Goal: Information Seeking & Learning: Learn about a topic

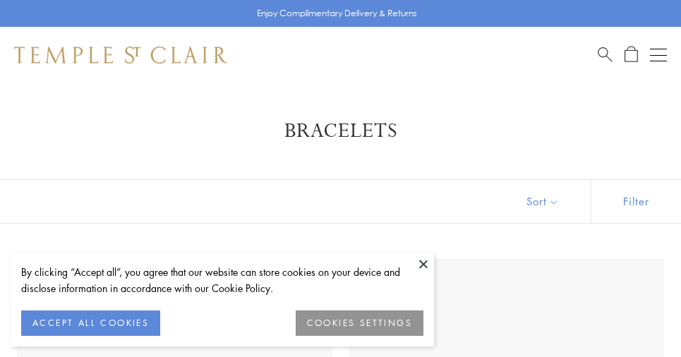
click at [428, 257] on button at bounding box center [423, 263] width 21 height 21
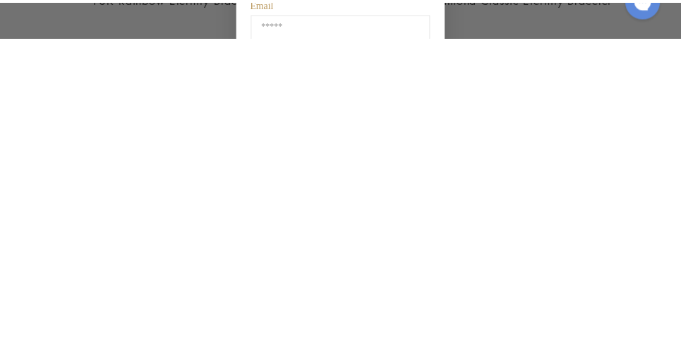
scroll to position [307, 0]
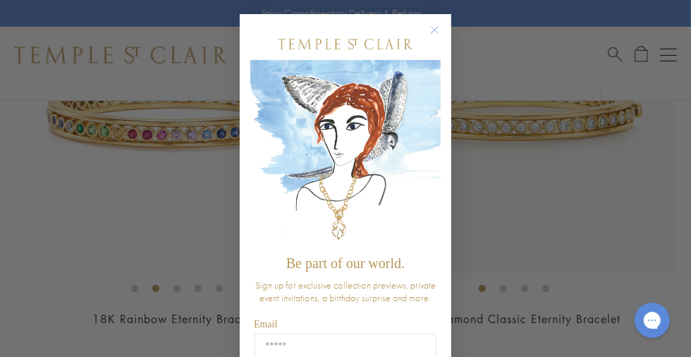
click at [432, 30] on icon "Close dialog" at bounding box center [435, 30] width 7 height 7
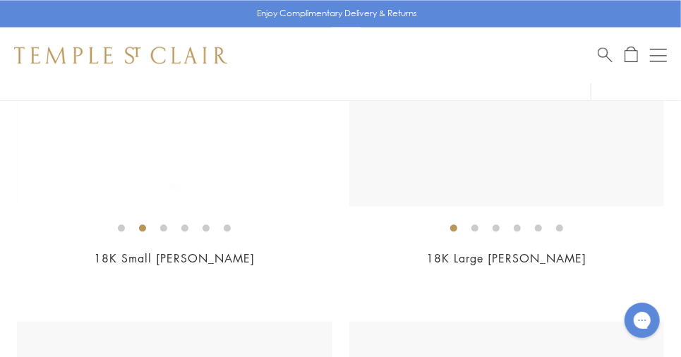
scroll to position [1234, 0]
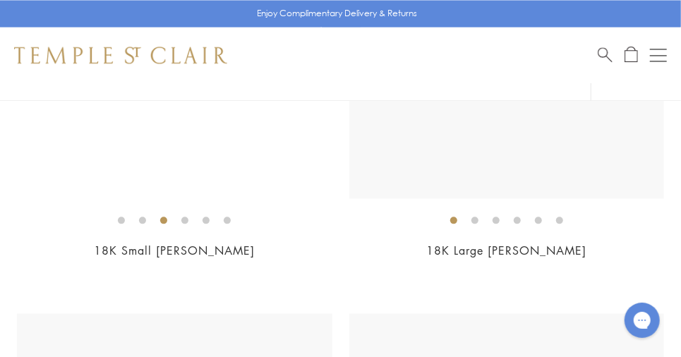
click at [95, 147] on img at bounding box center [174, 41] width 315 height 315
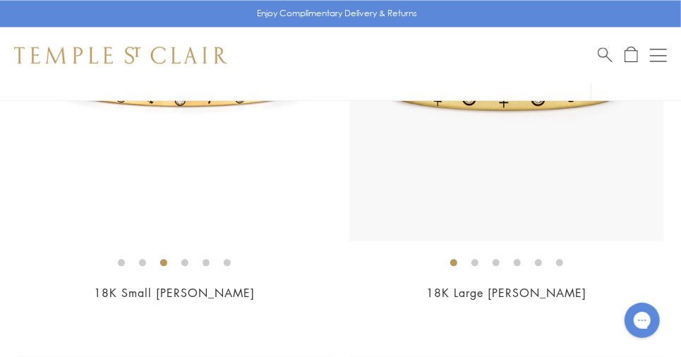
scroll to position [1154, 0]
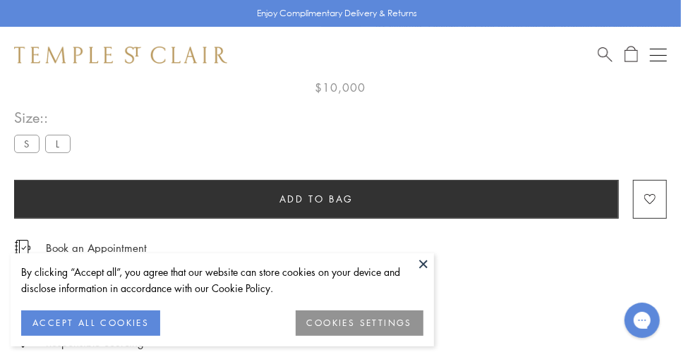
scroll to position [83, 0]
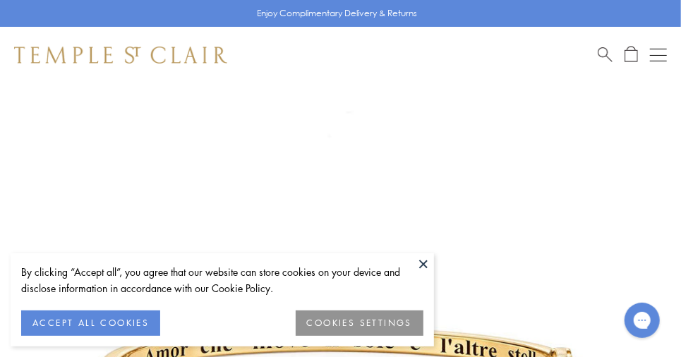
click at [423, 264] on button at bounding box center [423, 263] width 21 height 21
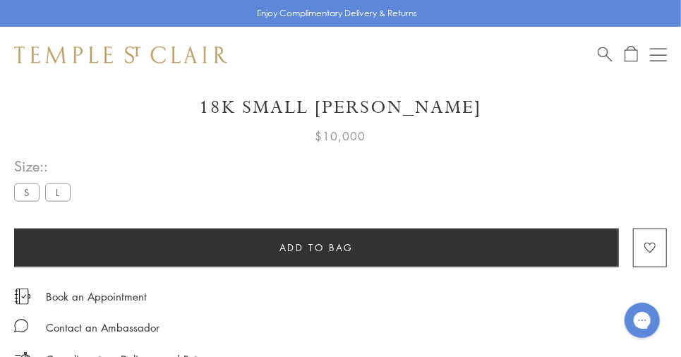
scroll to position [715, 0]
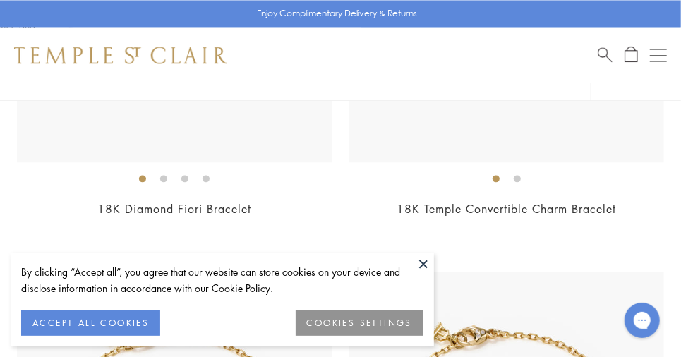
scroll to position [1220, 0]
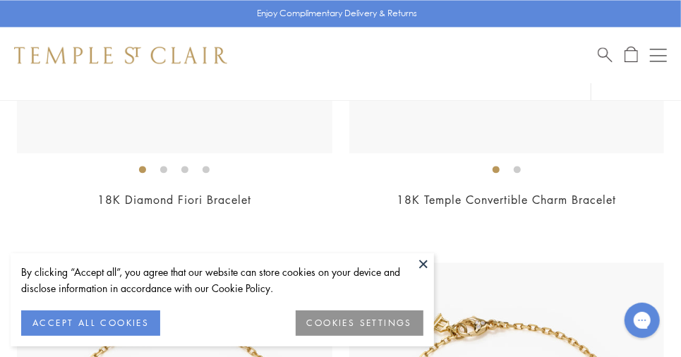
click at [423, 264] on button at bounding box center [423, 263] width 21 height 21
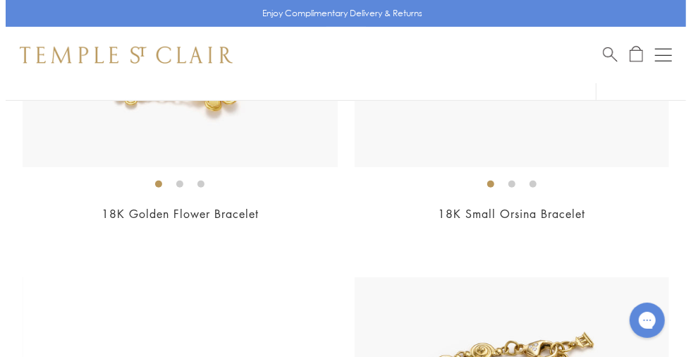
scroll to position [2448, 0]
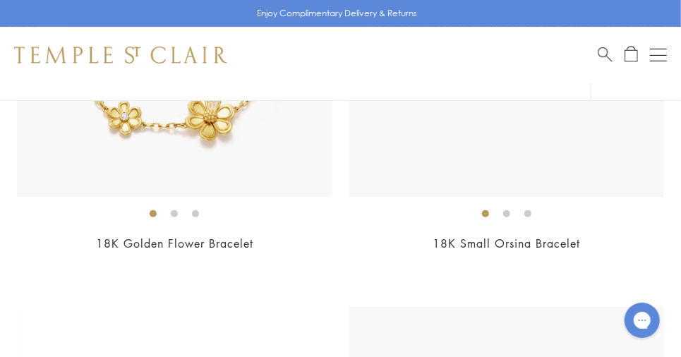
click at [658, 55] on div "Open navigation" at bounding box center [658, 55] width 17 height 1
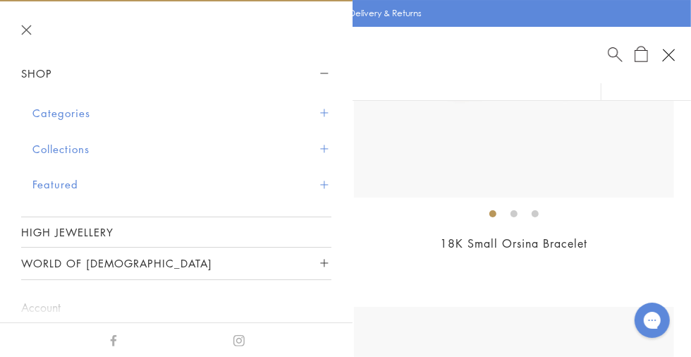
click at [73, 147] on button "Collections" at bounding box center [181, 149] width 299 height 36
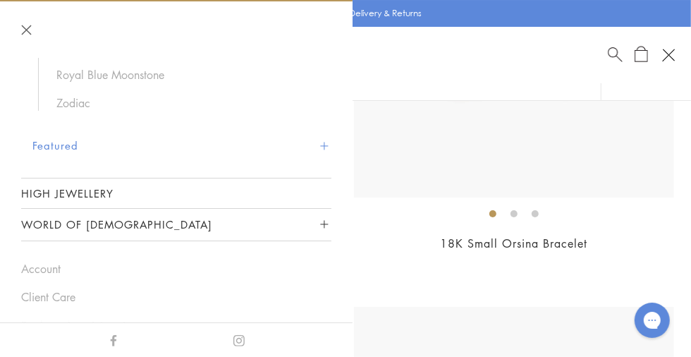
scroll to position [260, 0]
click at [79, 192] on link "High Jewellery" at bounding box center [176, 191] width 310 height 30
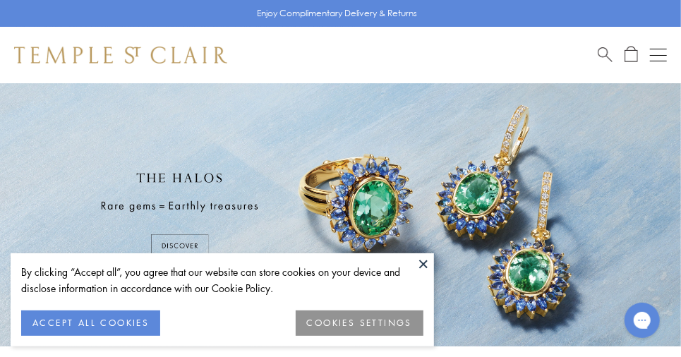
click at [423, 264] on button at bounding box center [423, 263] width 21 height 21
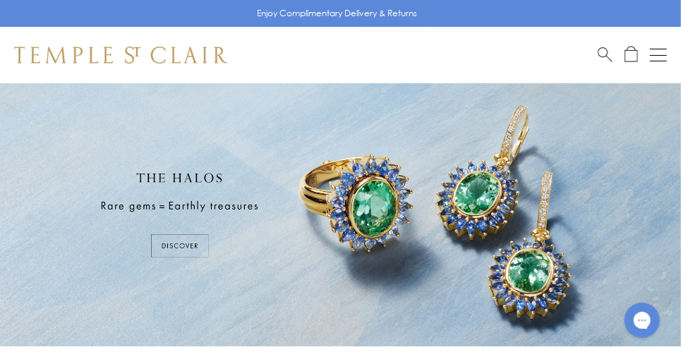
click at [658, 55] on div "Open navigation" at bounding box center [658, 55] width 17 height 1
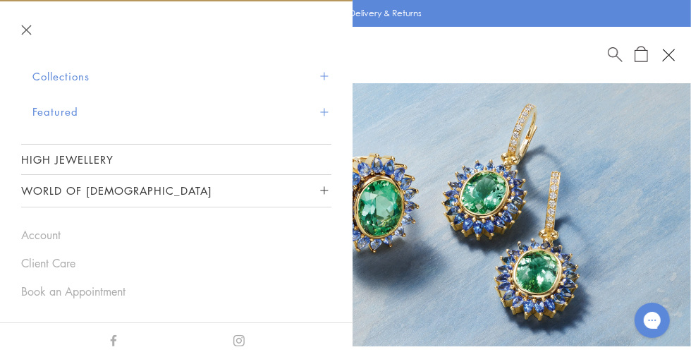
click at [95, 191] on button "World of [DEMOGRAPHIC_DATA]" at bounding box center [176, 191] width 310 height 32
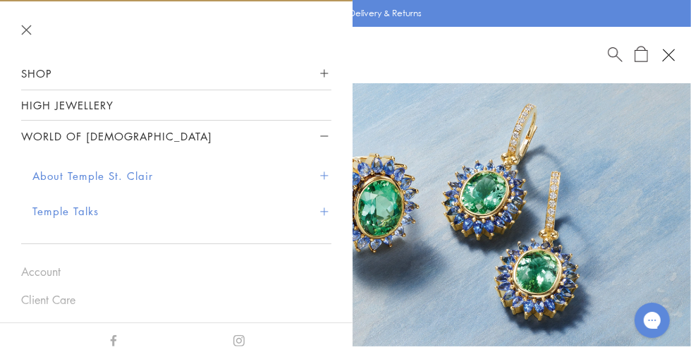
click at [26, 31] on button "Close navigation" at bounding box center [26, 30] width 11 height 11
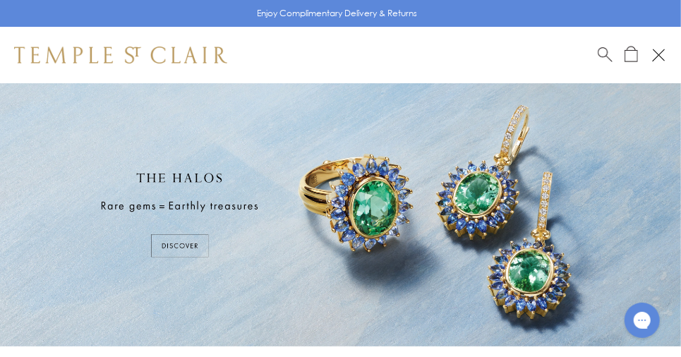
click at [658, 54] on div "Open navigation" at bounding box center [658, 55] width 13 height 13
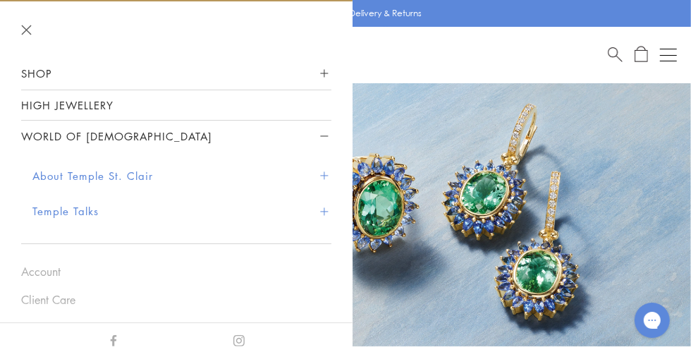
click at [35, 68] on button "Shop" at bounding box center [176, 74] width 310 height 32
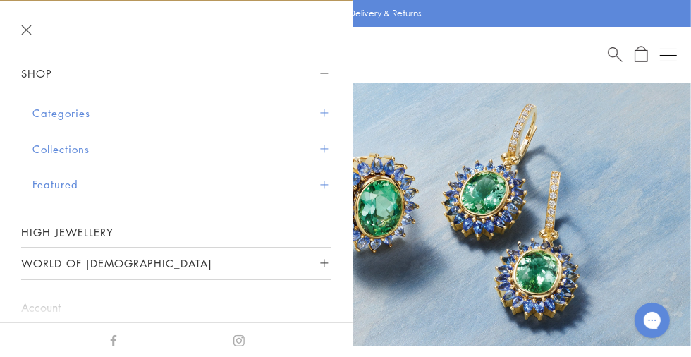
click at [66, 111] on button "Categories" at bounding box center [181, 113] width 299 height 36
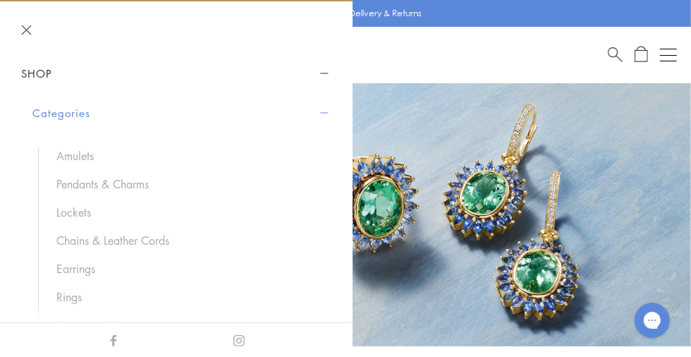
click at [76, 157] on link "Amulets" at bounding box center [186, 156] width 261 height 16
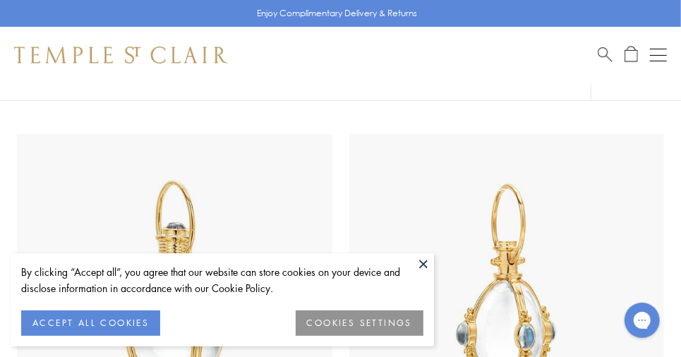
click at [423, 264] on button at bounding box center [423, 263] width 21 height 21
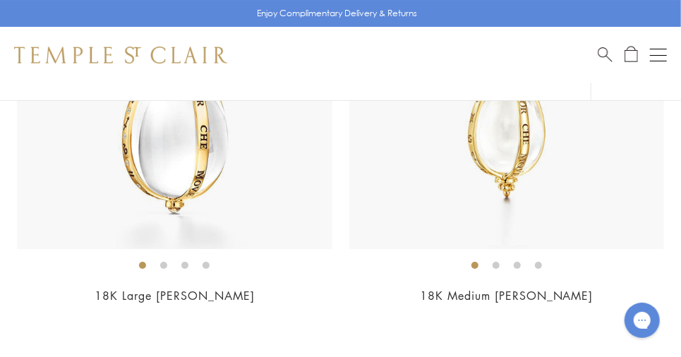
scroll to position [8803, 0]
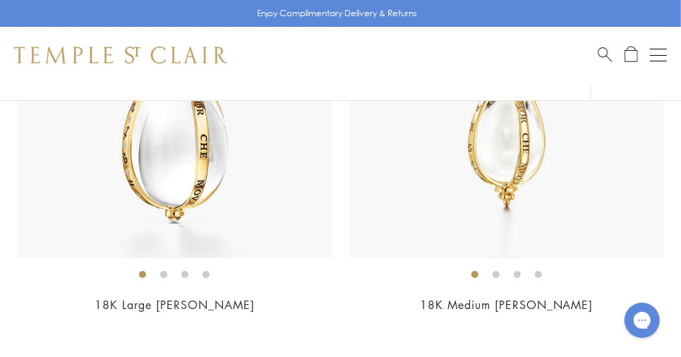
click at [142, 162] on img at bounding box center [174, 101] width 315 height 315
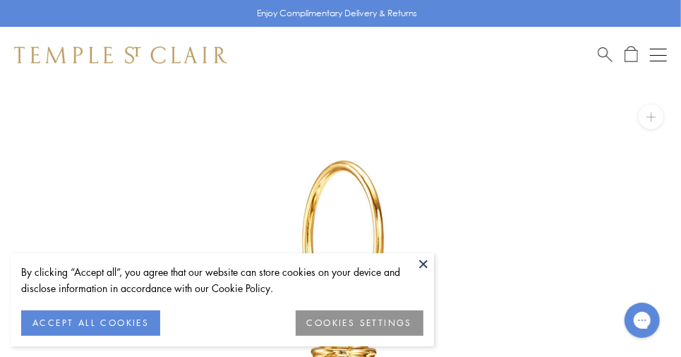
click at [429, 260] on button at bounding box center [423, 263] width 21 height 21
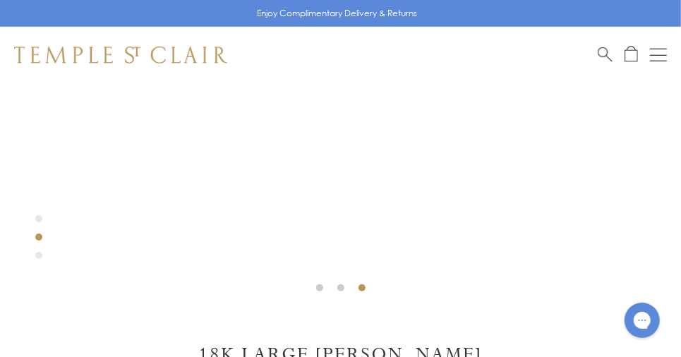
scroll to position [457, 0]
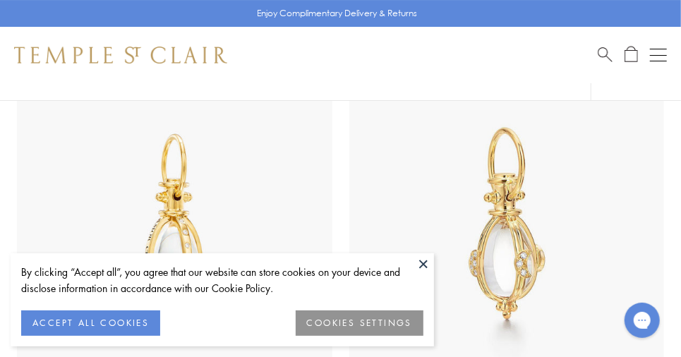
click at [427, 262] on button at bounding box center [423, 263] width 21 height 21
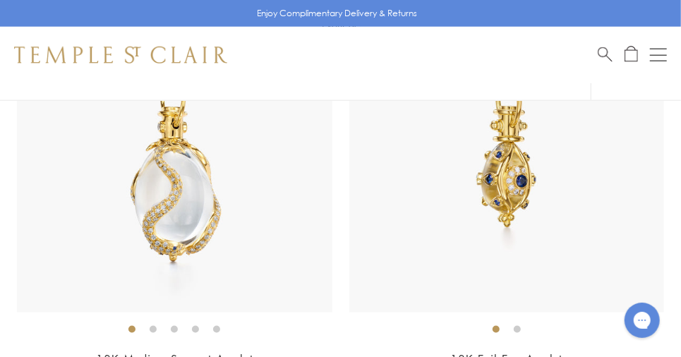
scroll to position [7348, 0]
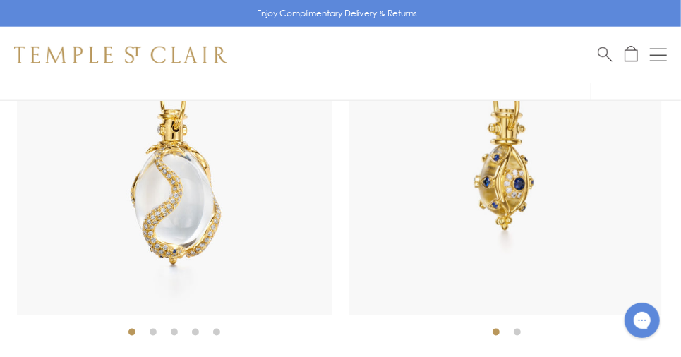
click at [519, 165] on img at bounding box center [503, 158] width 315 height 315
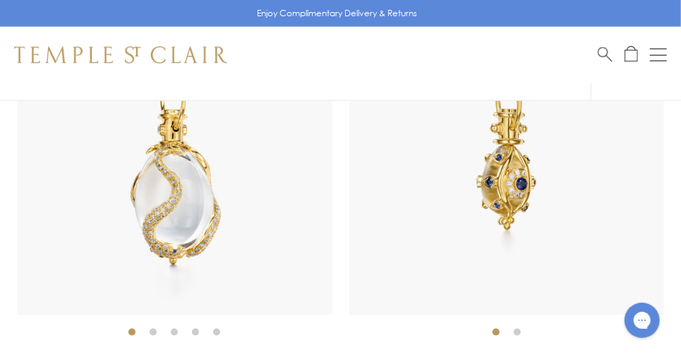
click at [510, 182] on img at bounding box center [506, 158] width 315 height 315
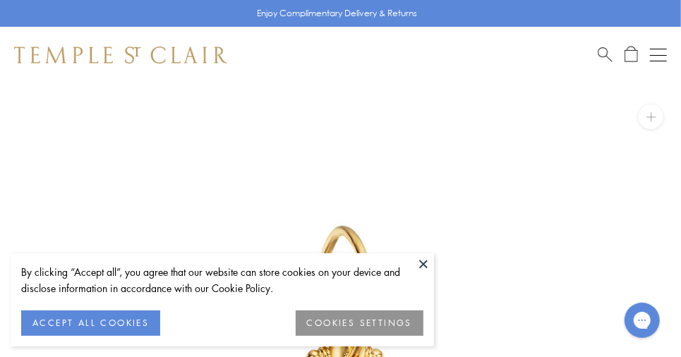
click at [430, 262] on button at bounding box center [423, 263] width 21 height 21
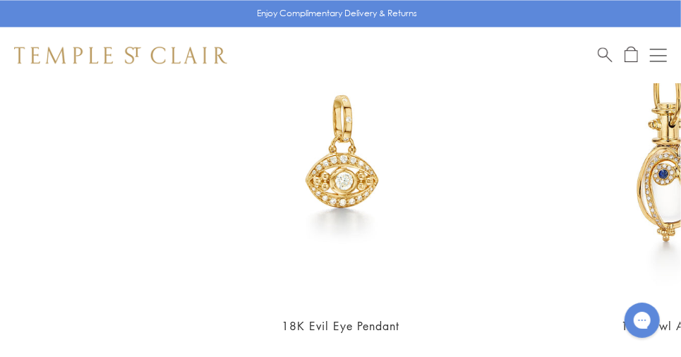
scroll to position [1241, 0]
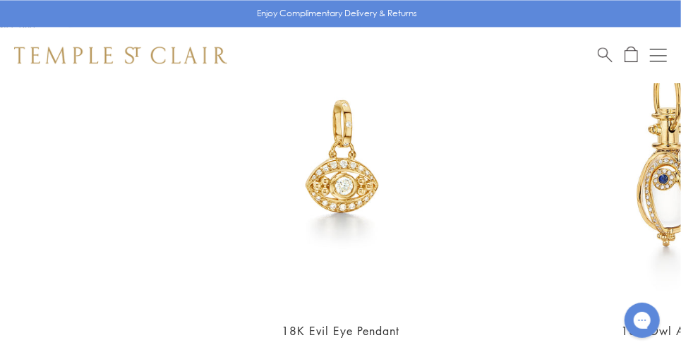
click at [351, 181] on img at bounding box center [340, 155] width 305 height 305
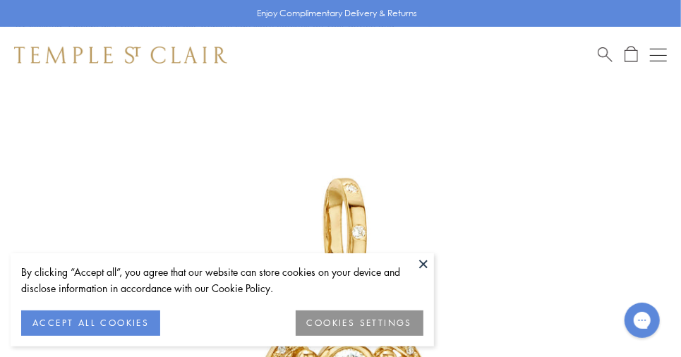
click at [428, 260] on button at bounding box center [423, 263] width 21 height 21
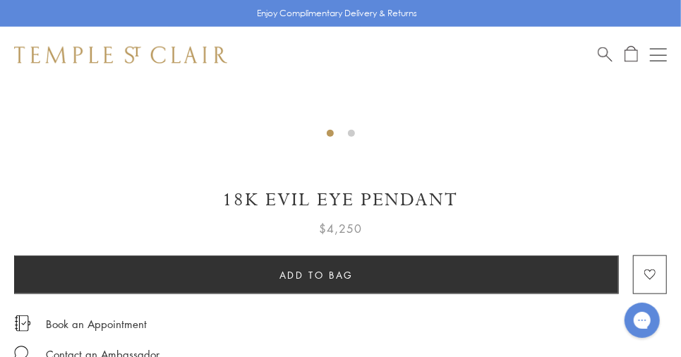
scroll to position [619, 0]
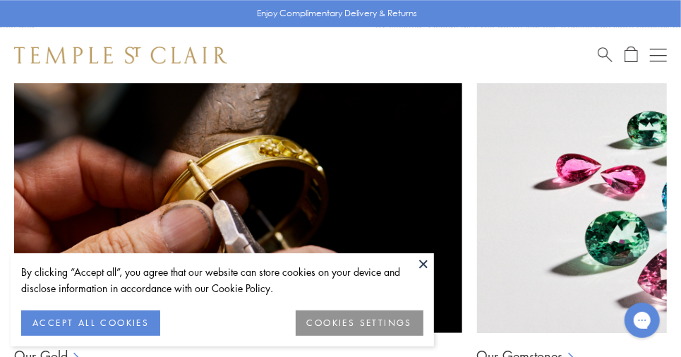
scroll to position [1241, 0]
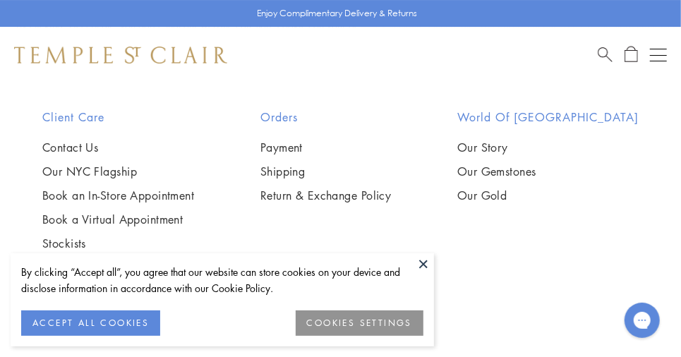
scroll to position [6542, 0]
click at [425, 266] on button at bounding box center [423, 263] width 21 height 21
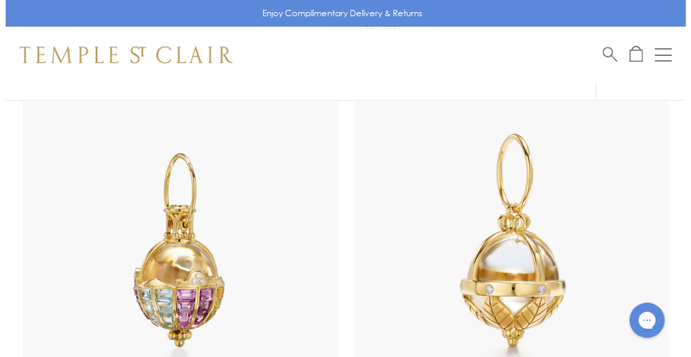
scroll to position [5013, 0]
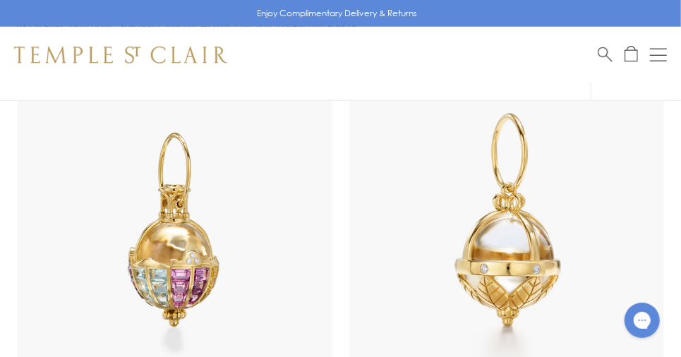
click at [657, 61] on div "Open navigation" at bounding box center [658, 61] width 17 height 1
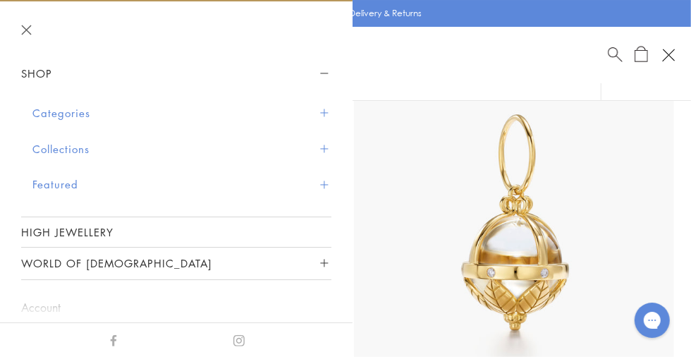
click at [83, 152] on button "Collections" at bounding box center [181, 149] width 299 height 36
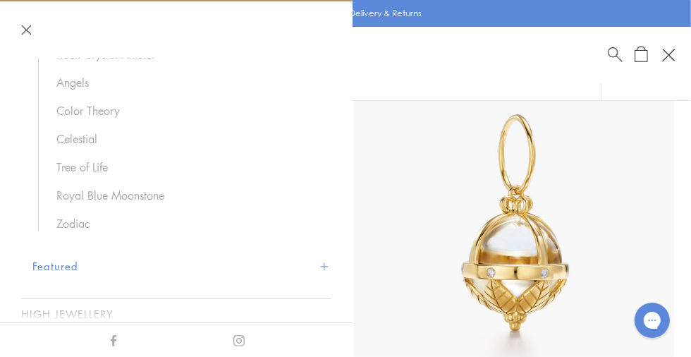
scroll to position [140, 0]
click at [71, 220] on link "Zodiac" at bounding box center [186, 220] width 261 height 16
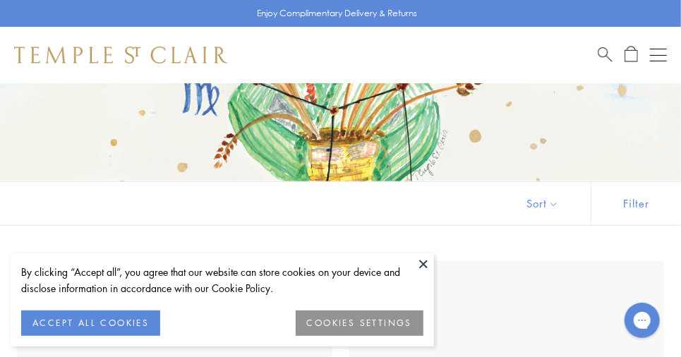
click at [424, 265] on button at bounding box center [423, 263] width 21 height 21
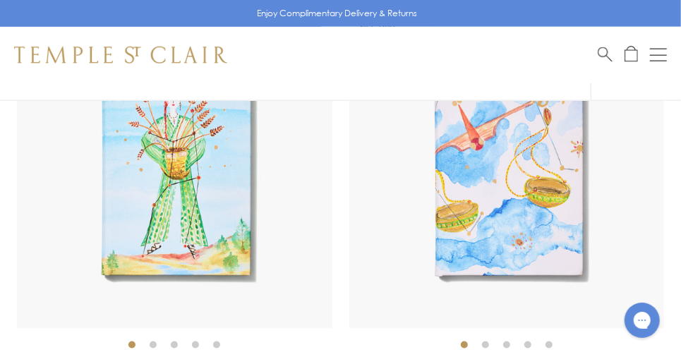
scroll to position [2922, 0]
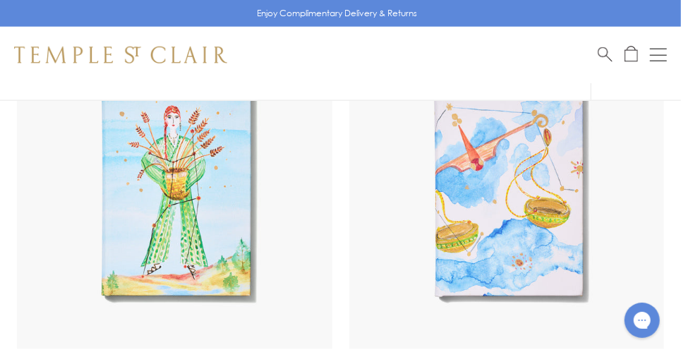
click at [144, 163] on img at bounding box center [174, 191] width 315 height 315
click at [135, 172] on img at bounding box center [174, 191] width 315 height 315
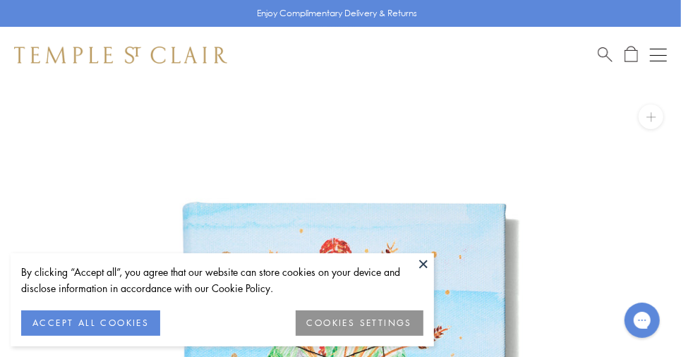
click at [429, 260] on button at bounding box center [423, 263] width 21 height 21
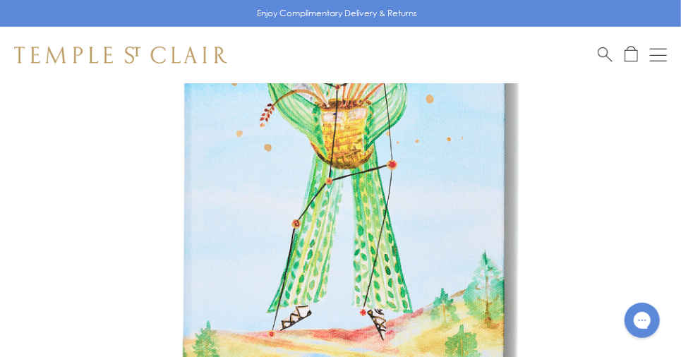
scroll to position [273, 0]
click at [460, 191] on img at bounding box center [340, 150] width 681 height 681
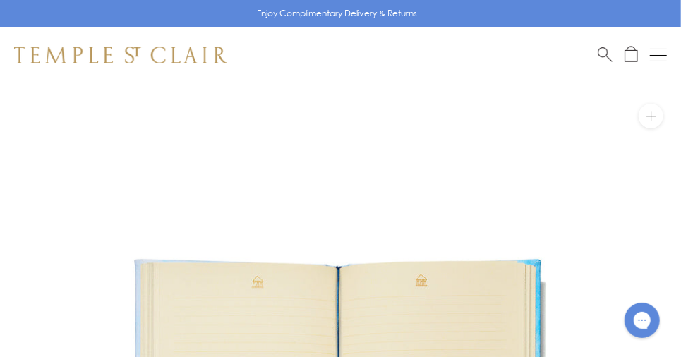
scroll to position [0, 0]
